Goal: Task Accomplishment & Management: Manage account settings

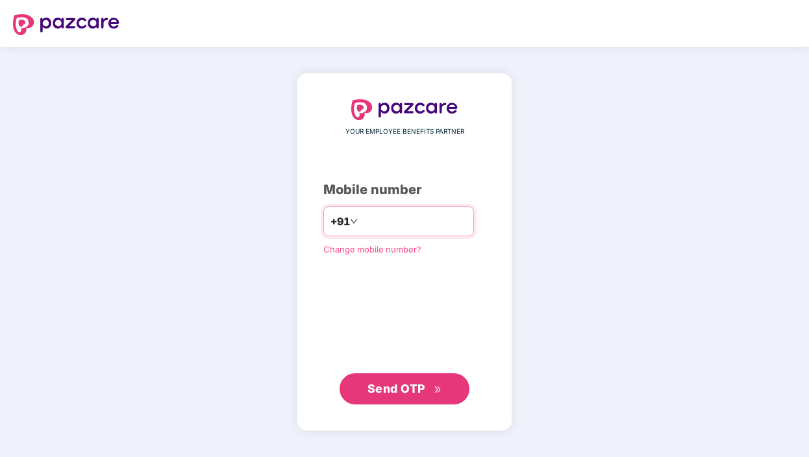
type input "**********"
click at [409, 388] on span "Send OTP" at bounding box center [397, 389] width 58 height 14
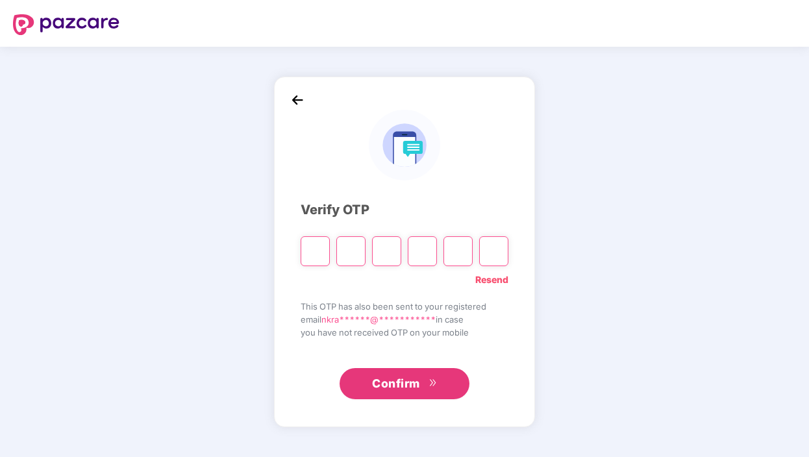
type input "*"
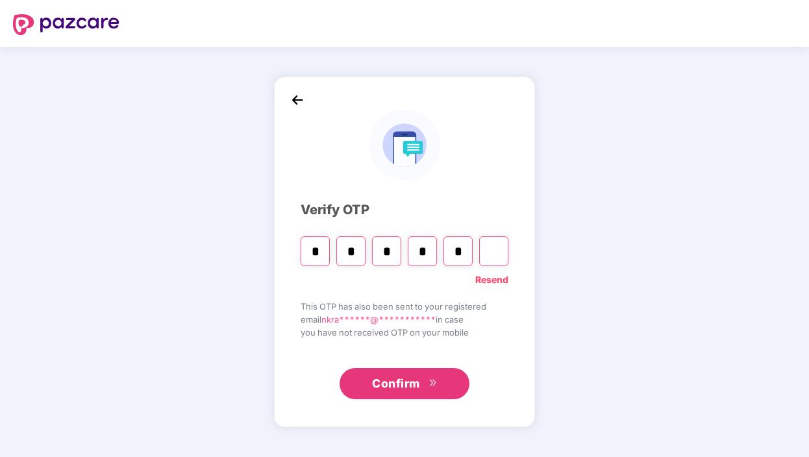
type input "*"
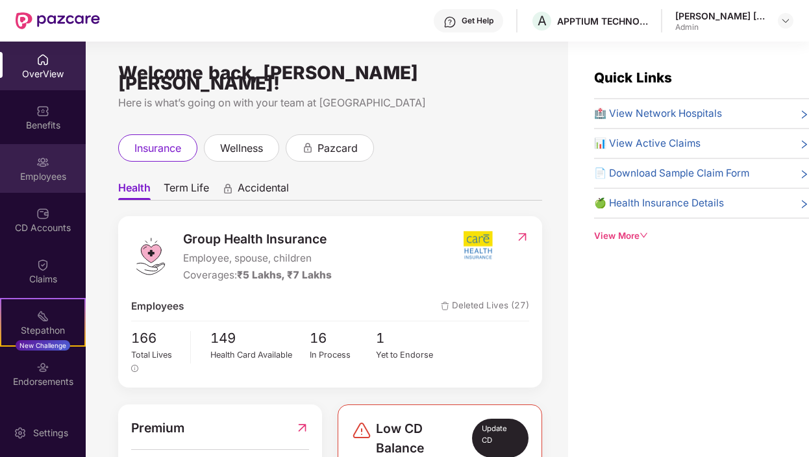
click at [49, 173] on div "Employees" at bounding box center [43, 176] width 86 height 13
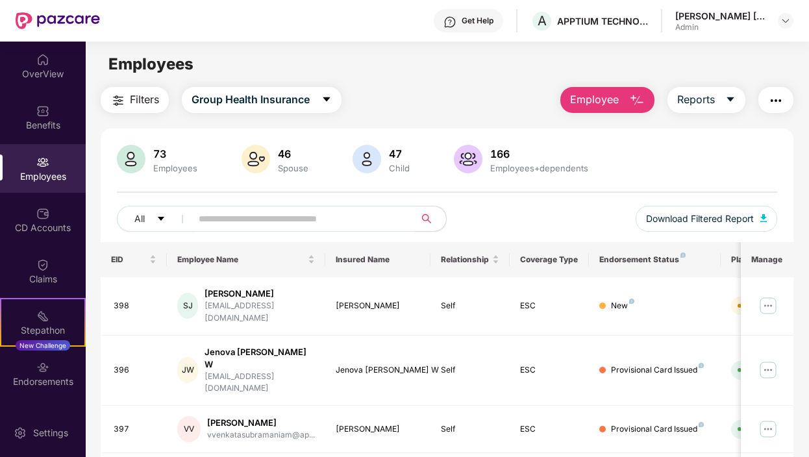
click at [223, 217] on input "text" at bounding box center [298, 218] width 198 height 19
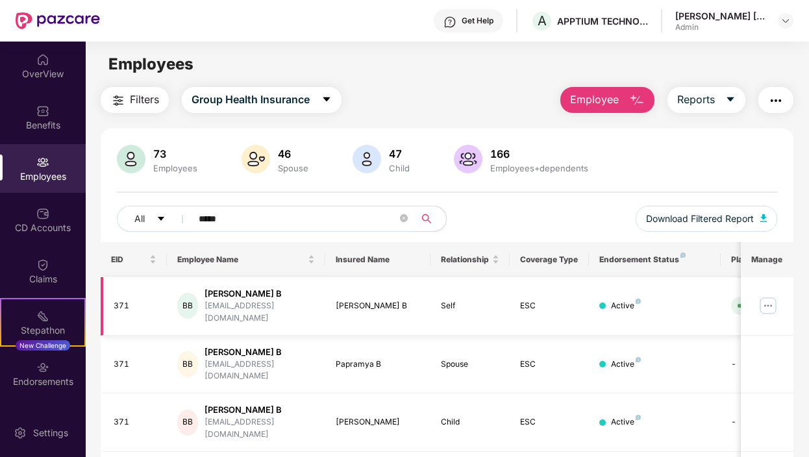
type input "*****"
click at [772, 303] on img at bounding box center [768, 305] width 21 height 21
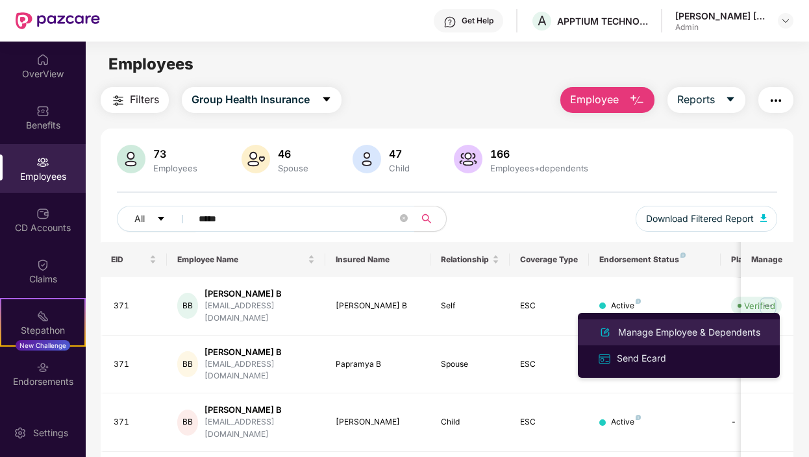
click at [668, 337] on div "Manage Employee & Dependents" at bounding box center [689, 332] width 147 height 14
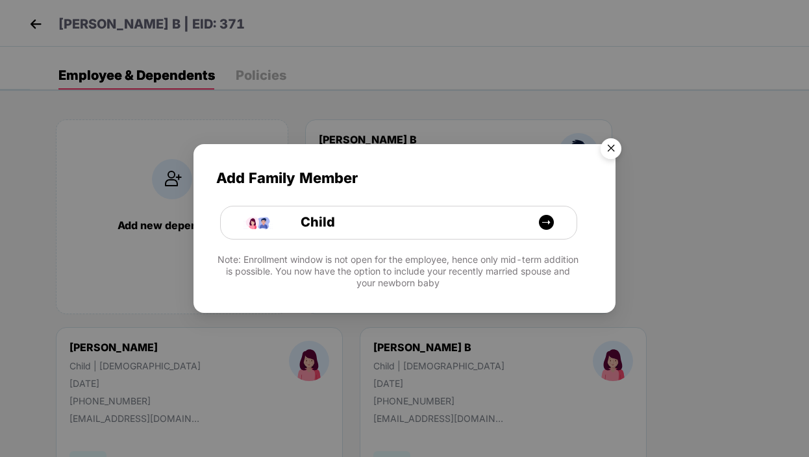
click at [612, 149] on img "Close" at bounding box center [611, 150] width 36 height 36
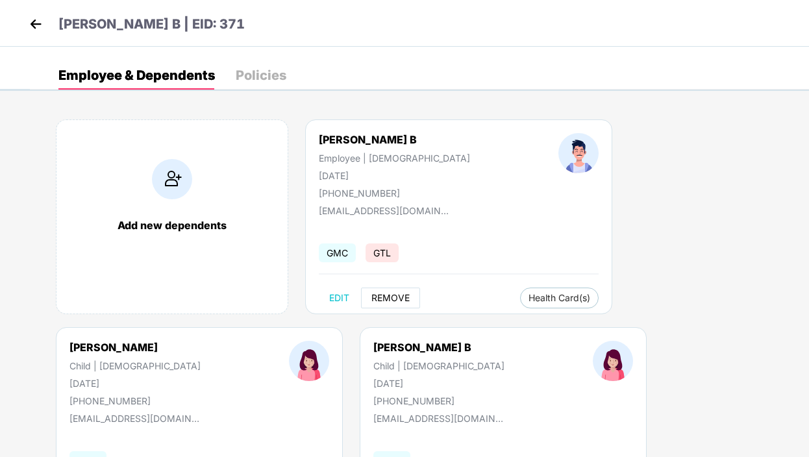
click at [395, 299] on span "REMOVE" at bounding box center [390, 298] width 38 height 10
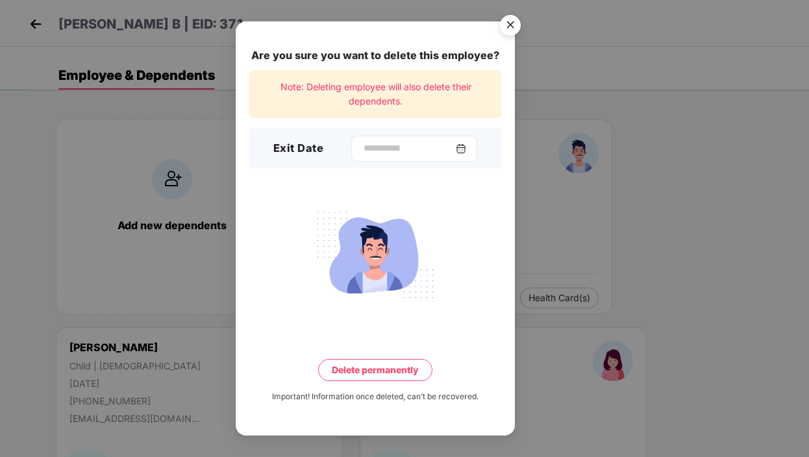
click at [462, 145] on img at bounding box center [461, 149] width 10 height 10
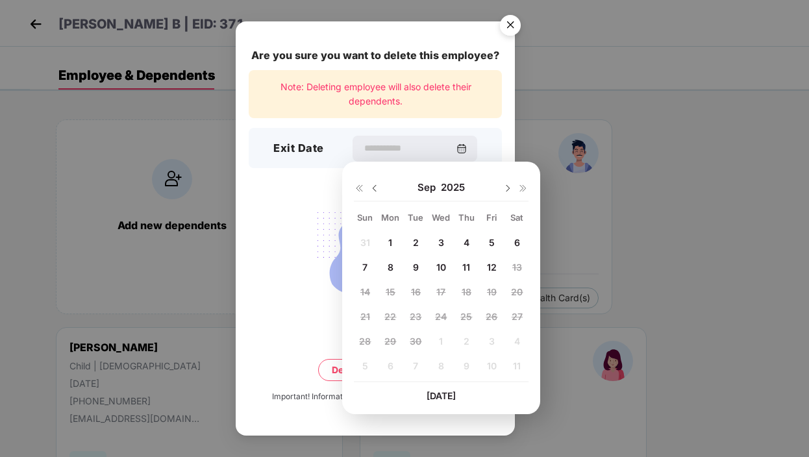
click at [496, 268] on span "12" at bounding box center [492, 267] width 10 height 11
type input "**********"
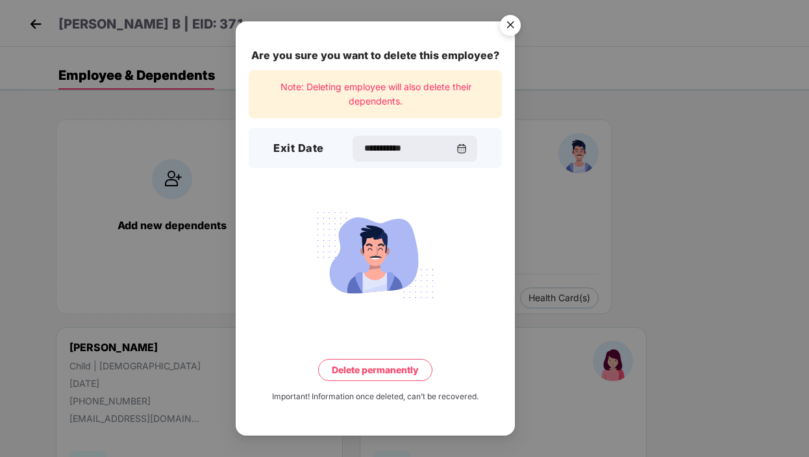
click at [374, 369] on button "Delete permanently" at bounding box center [375, 370] width 114 height 22
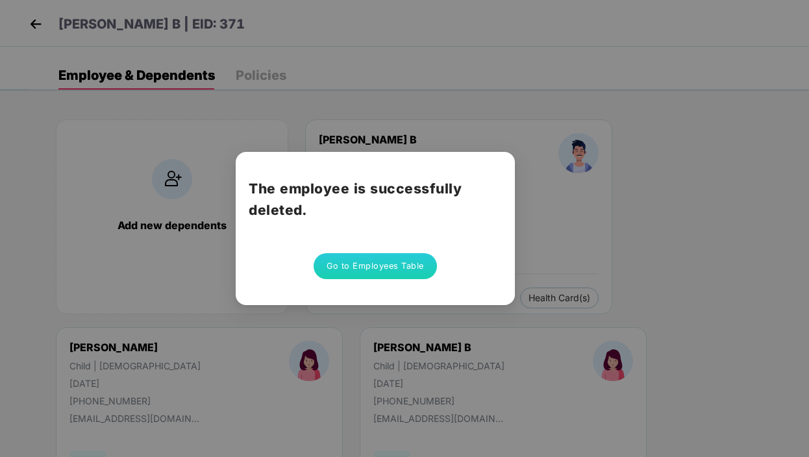
click at [373, 266] on button "Go to Employees Table" at bounding box center [375, 266] width 123 height 26
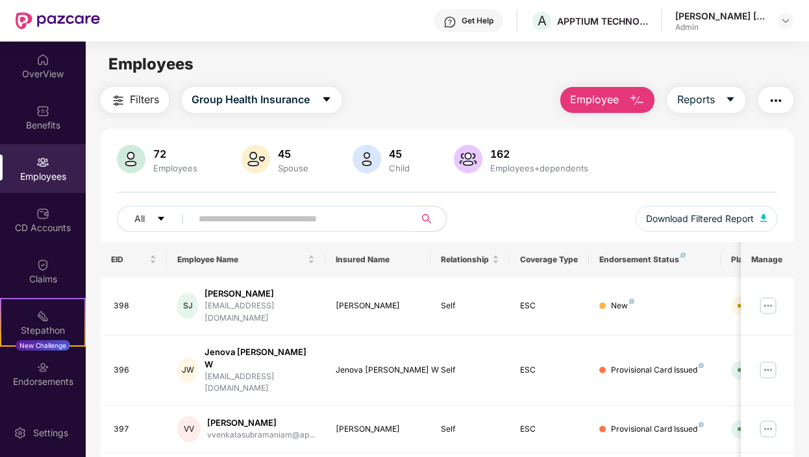
click at [279, 214] on input "text" at bounding box center [298, 218] width 198 height 19
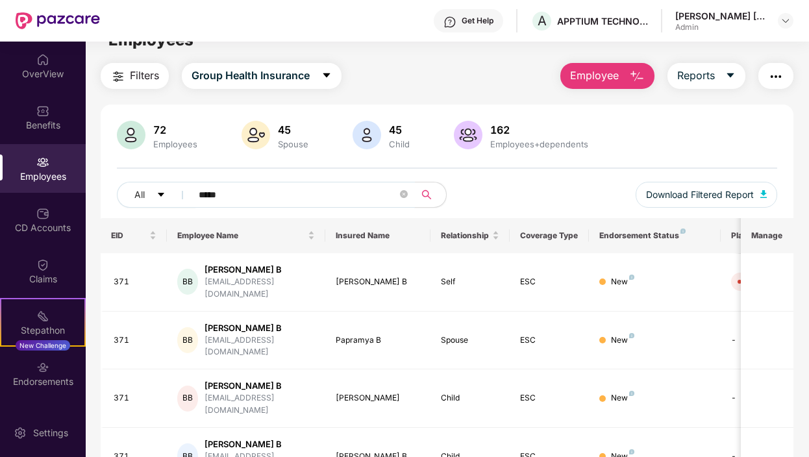
scroll to position [57, 0]
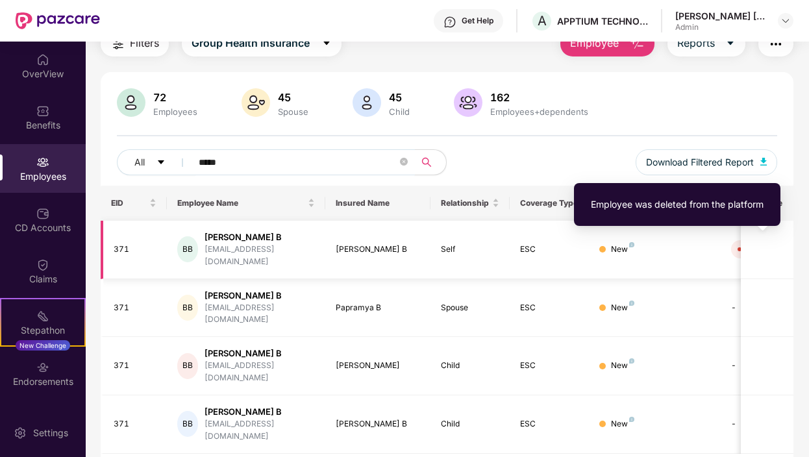
type input "*****"
click at [738, 247] on span at bounding box center [740, 249] width 4 height 4
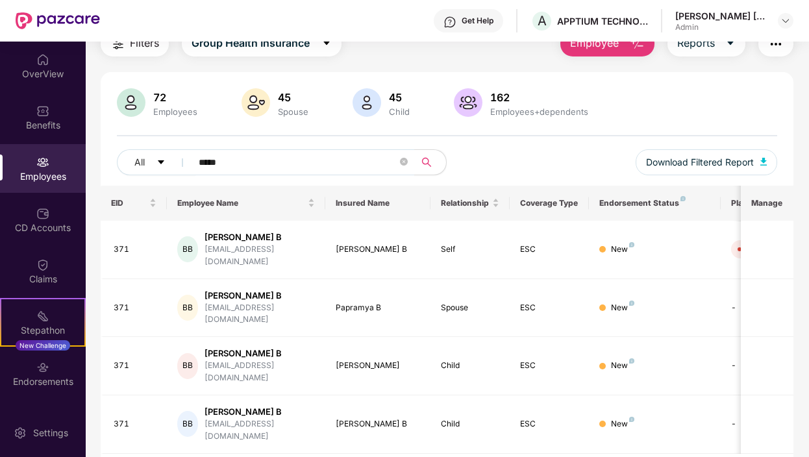
click at [36, 164] on img at bounding box center [42, 162] width 13 height 13
